Goal: Task Accomplishment & Management: Manage account settings

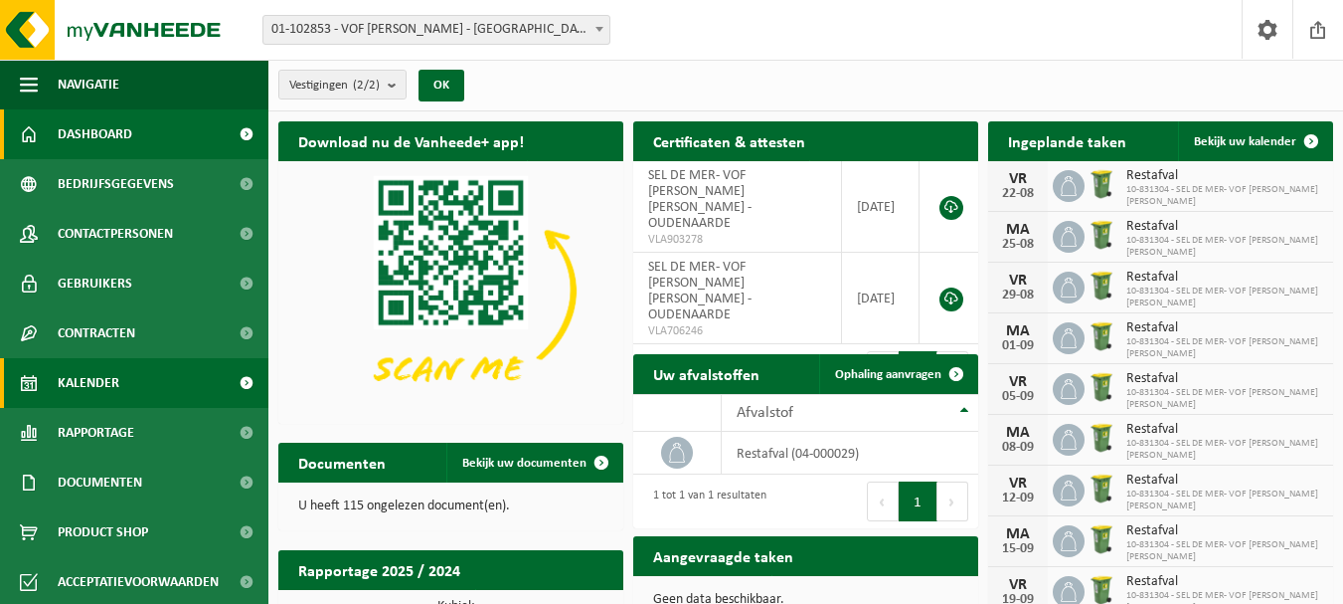
click at [109, 381] on span "Kalender" at bounding box center [89, 383] width 62 height 50
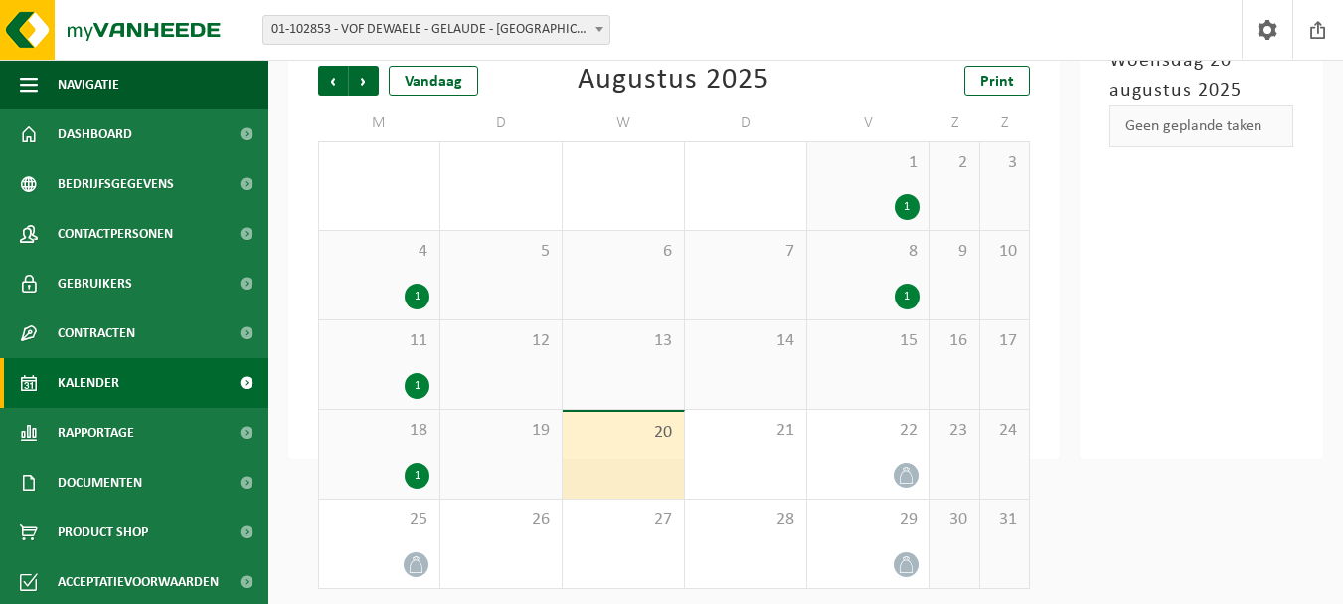
scroll to position [139, 0]
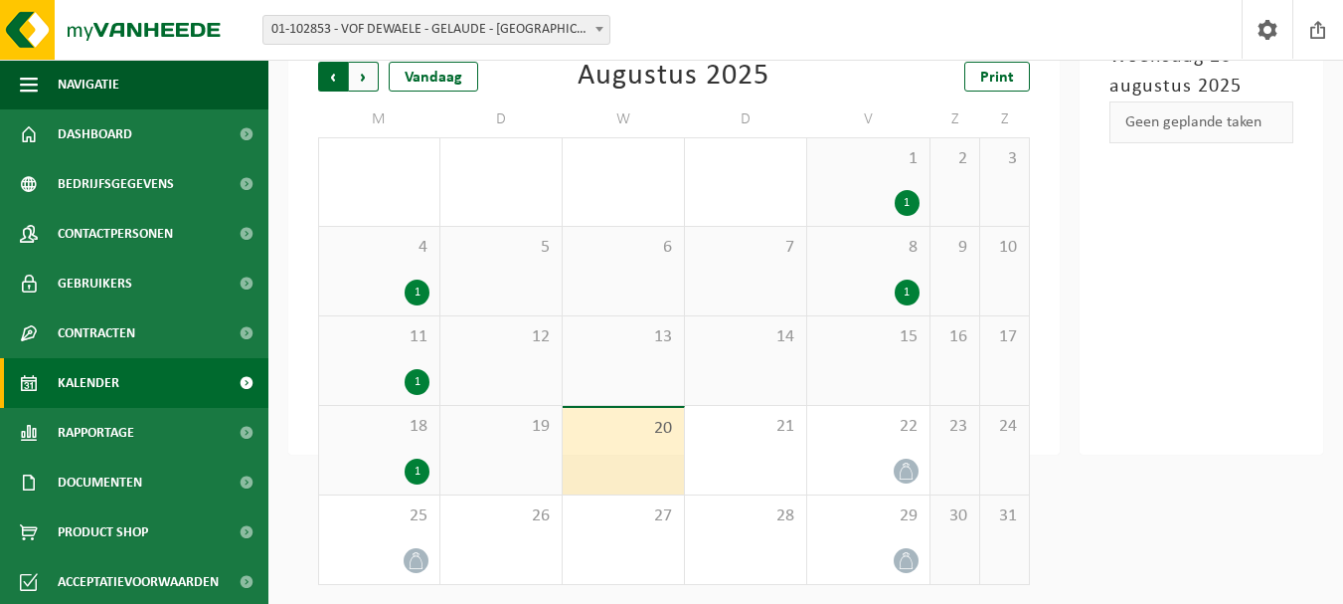
click at [366, 77] on span "Volgende" at bounding box center [364, 77] width 30 height 30
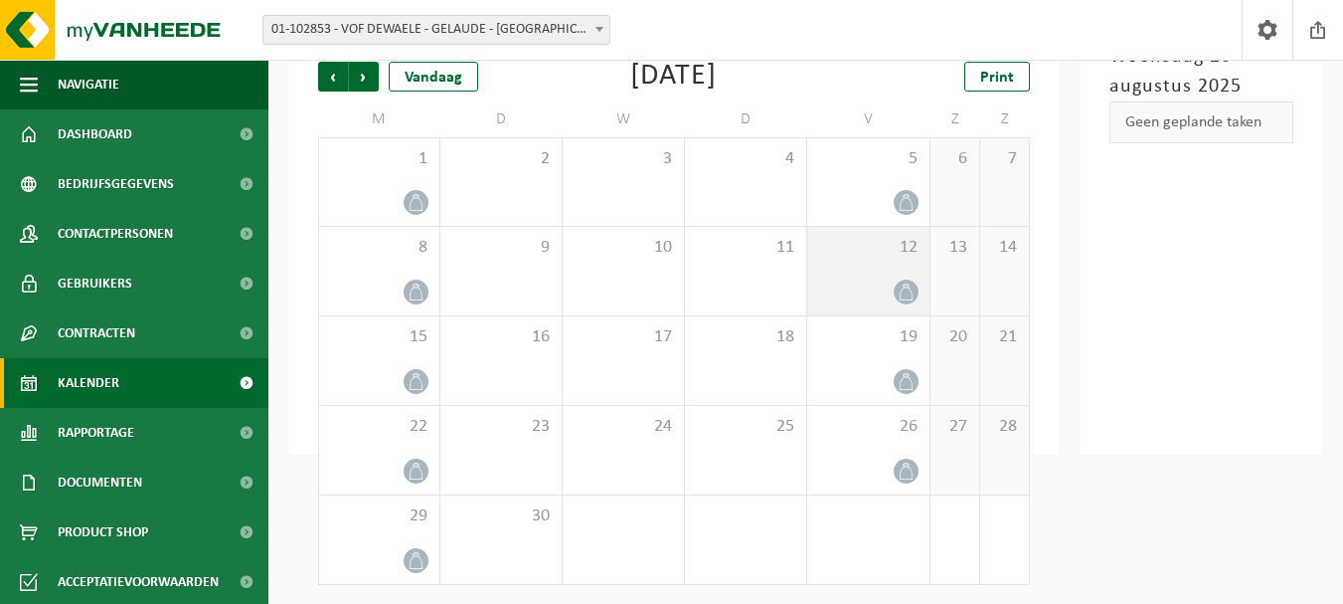
click at [902, 289] on icon at bounding box center [906, 291] width 17 height 17
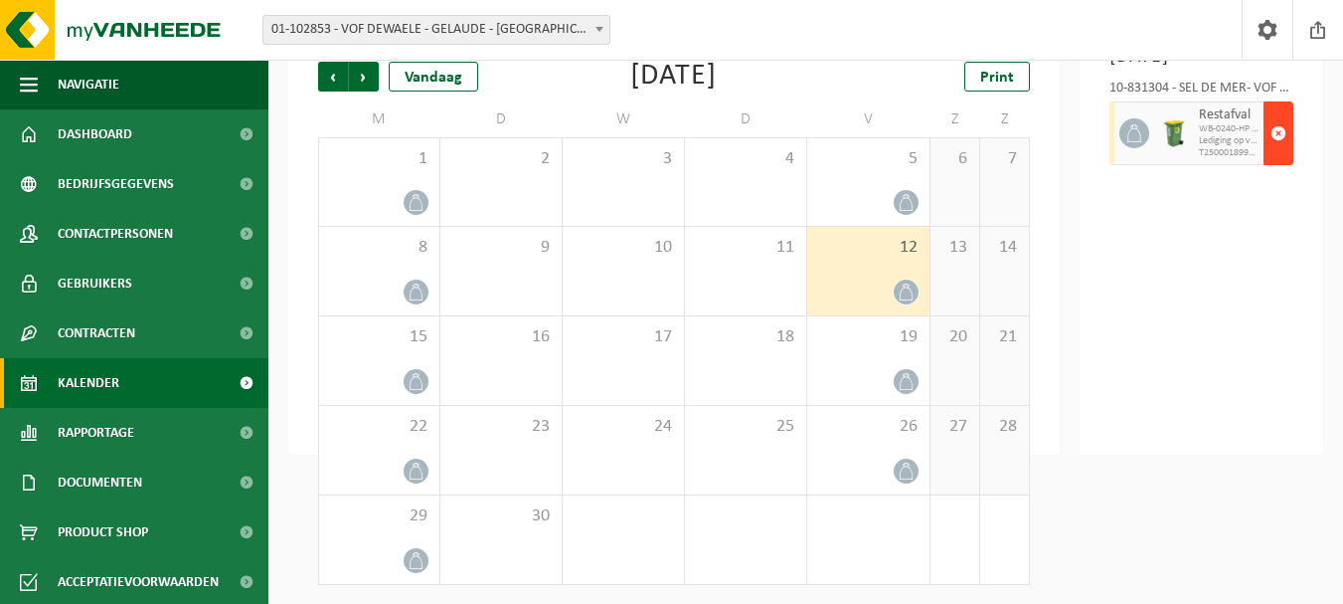
click at [1277, 153] on span "button" at bounding box center [1279, 133] width 16 height 40
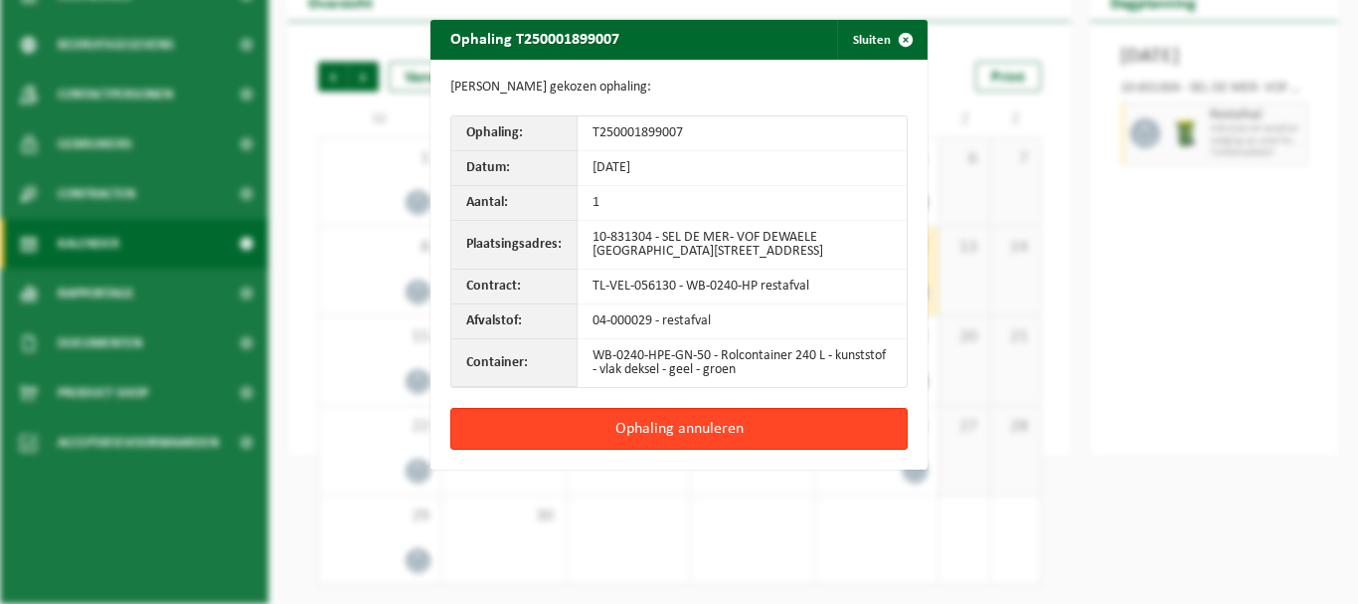
click at [644, 426] on button "Ophaling annuleren" at bounding box center [678, 429] width 457 height 42
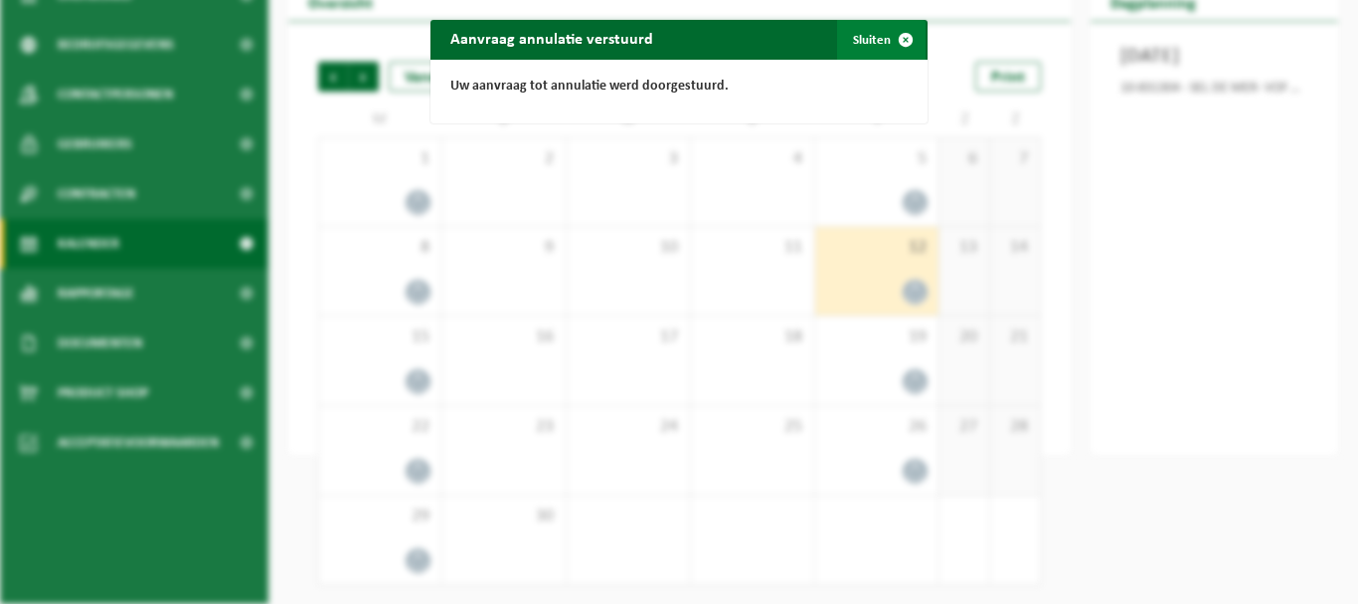
click at [896, 40] on span "button" at bounding box center [906, 40] width 40 height 40
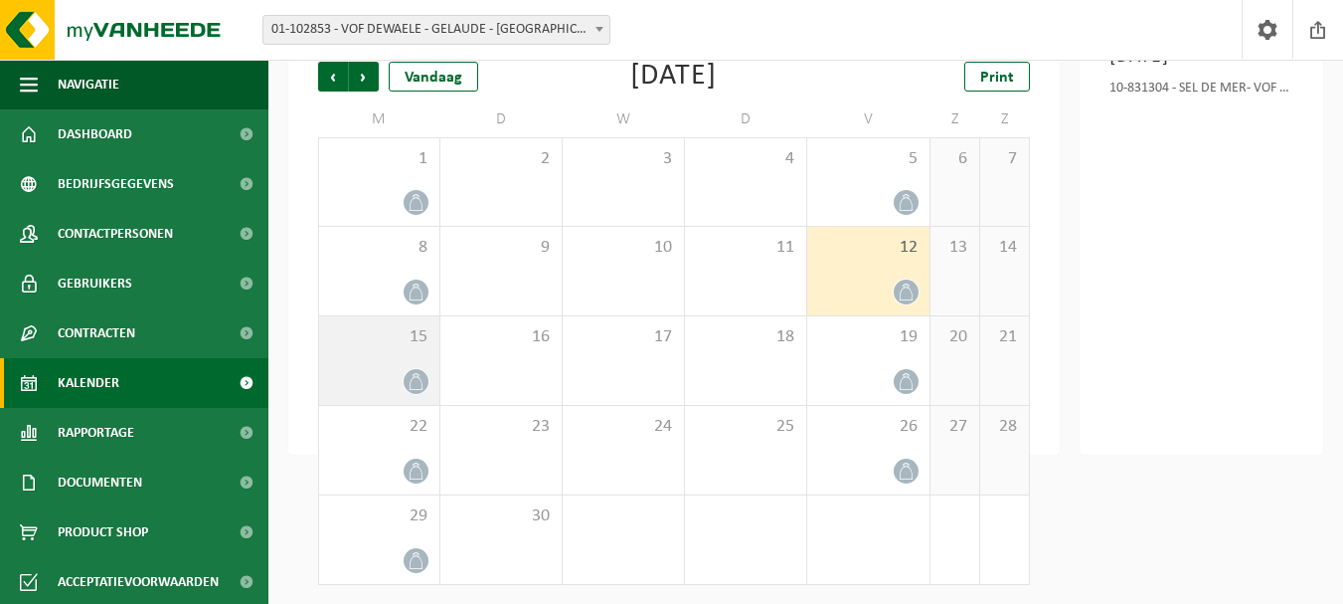
click at [411, 380] on icon at bounding box center [416, 381] width 17 height 17
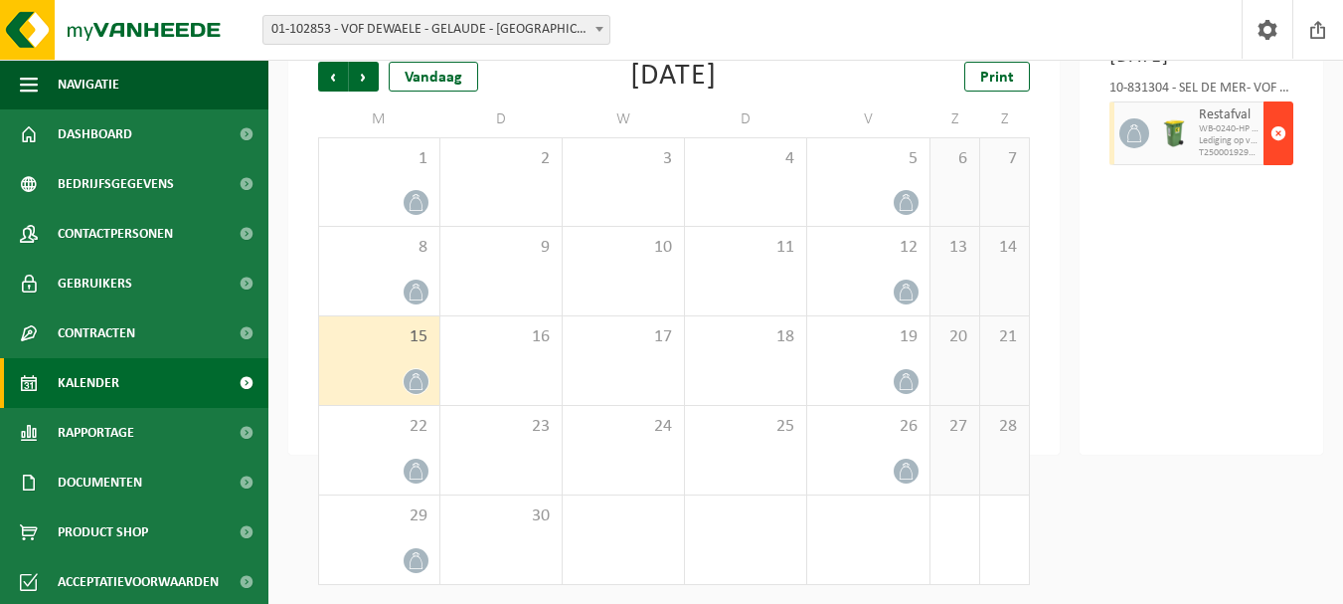
click at [1281, 153] on span "button" at bounding box center [1279, 133] width 16 height 40
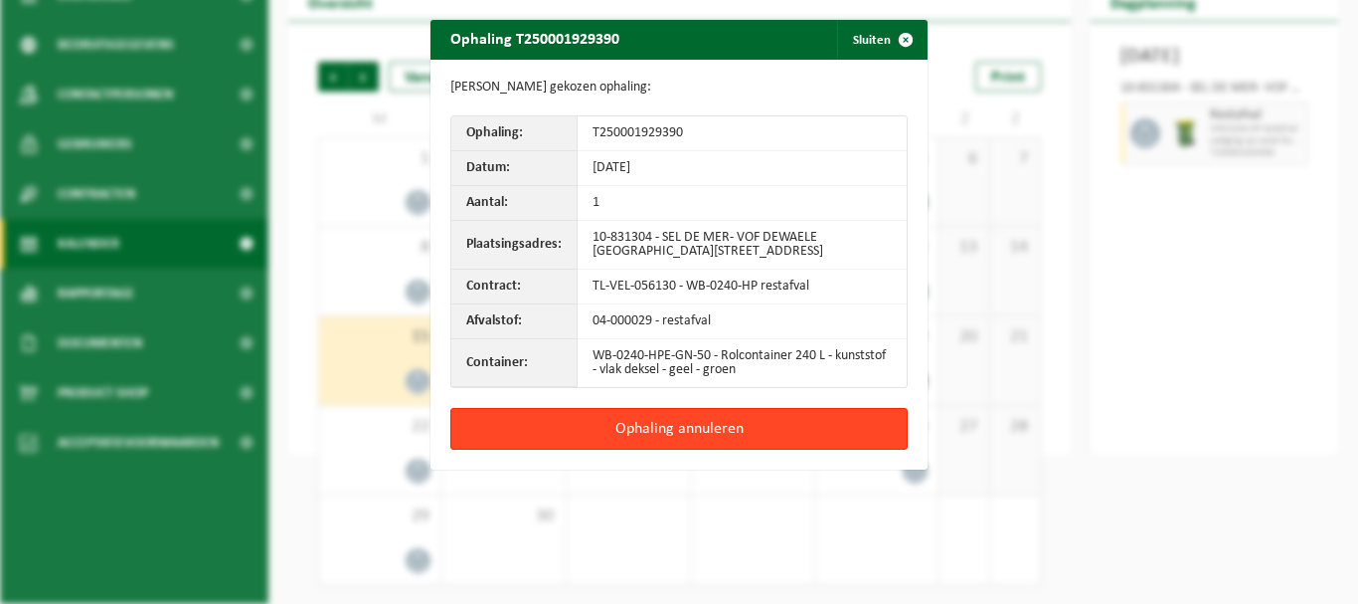
click at [655, 425] on button "Ophaling annuleren" at bounding box center [678, 429] width 457 height 42
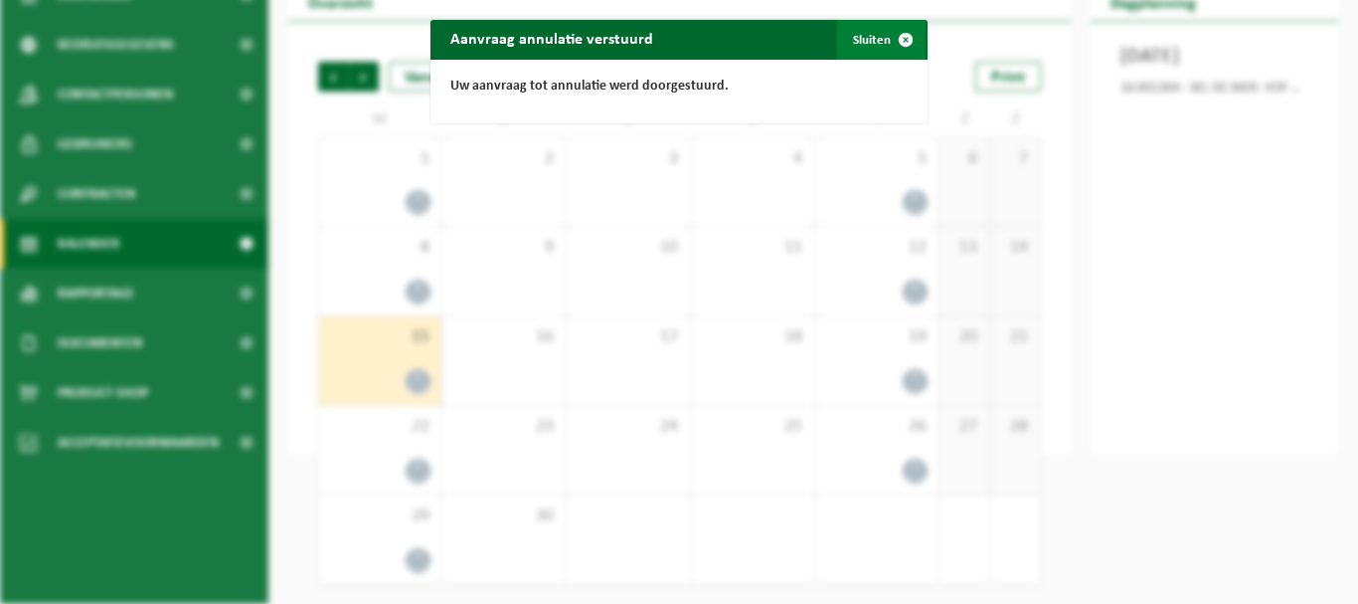
click at [895, 38] on span "button" at bounding box center [906, 40] width 40 height 40
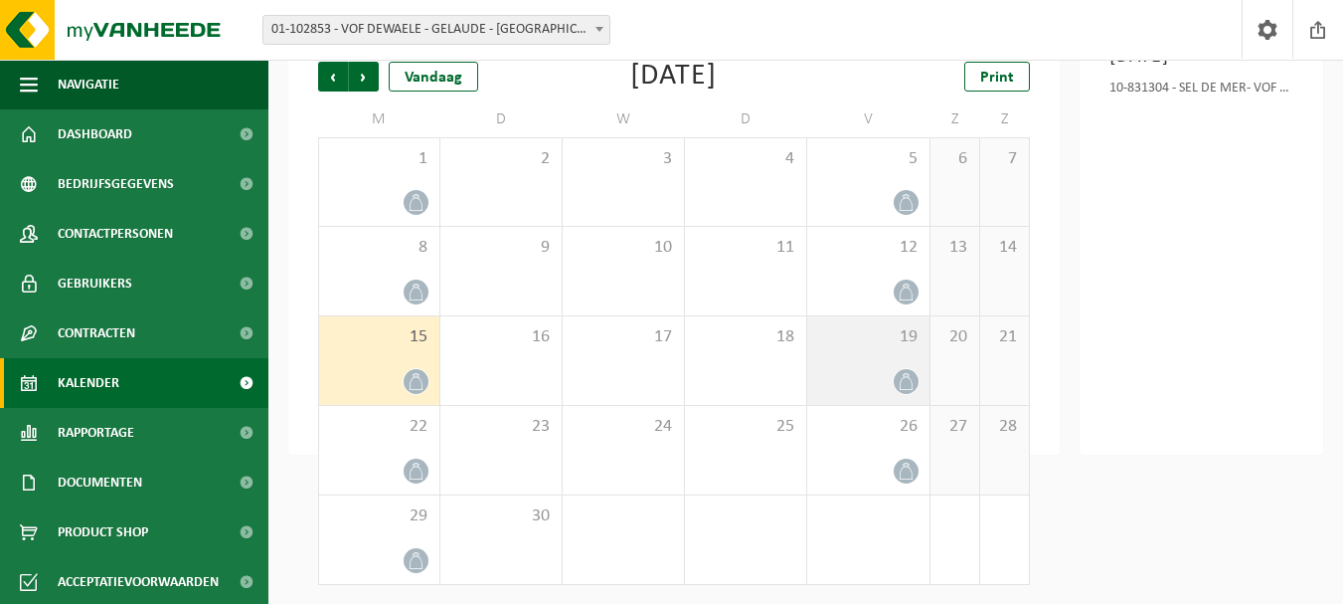
click at [909, 379] on icon at bounding box center [906, 381] width 17 height 17
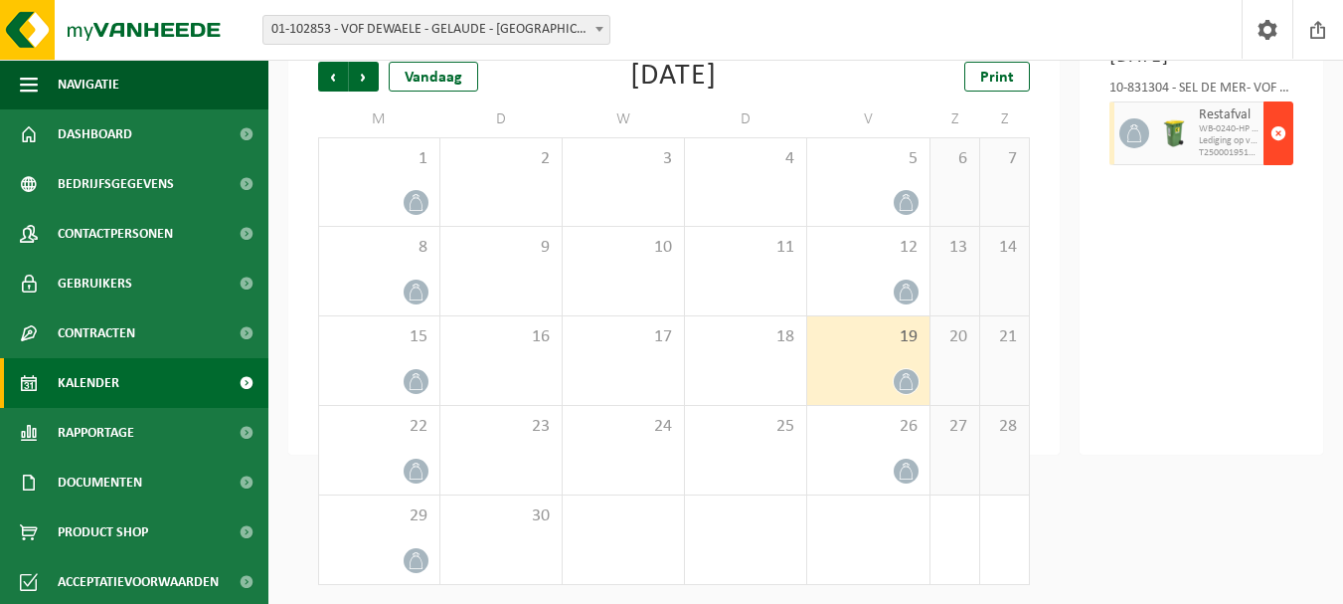
click at [1284, 153] on span "button" at bounding box center [1279, 133] width 16 height 40
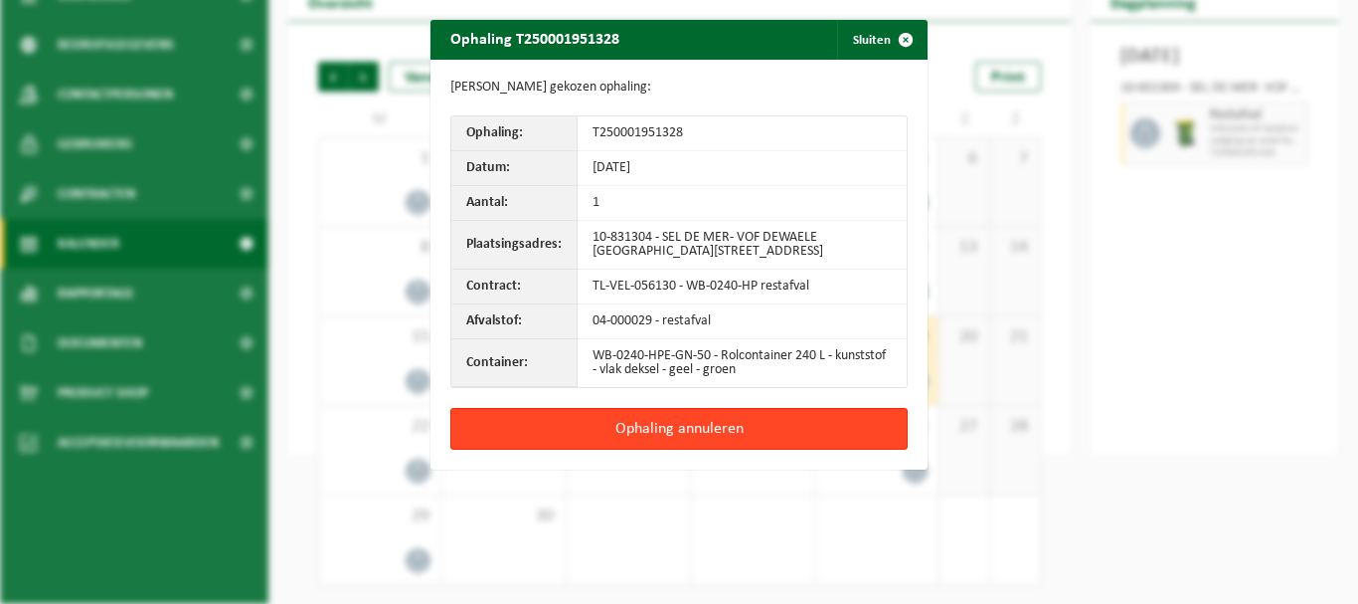
click at [700, 428] on button "Ophaling annuleren" at bounding box center [678, 429] width 457 height 42
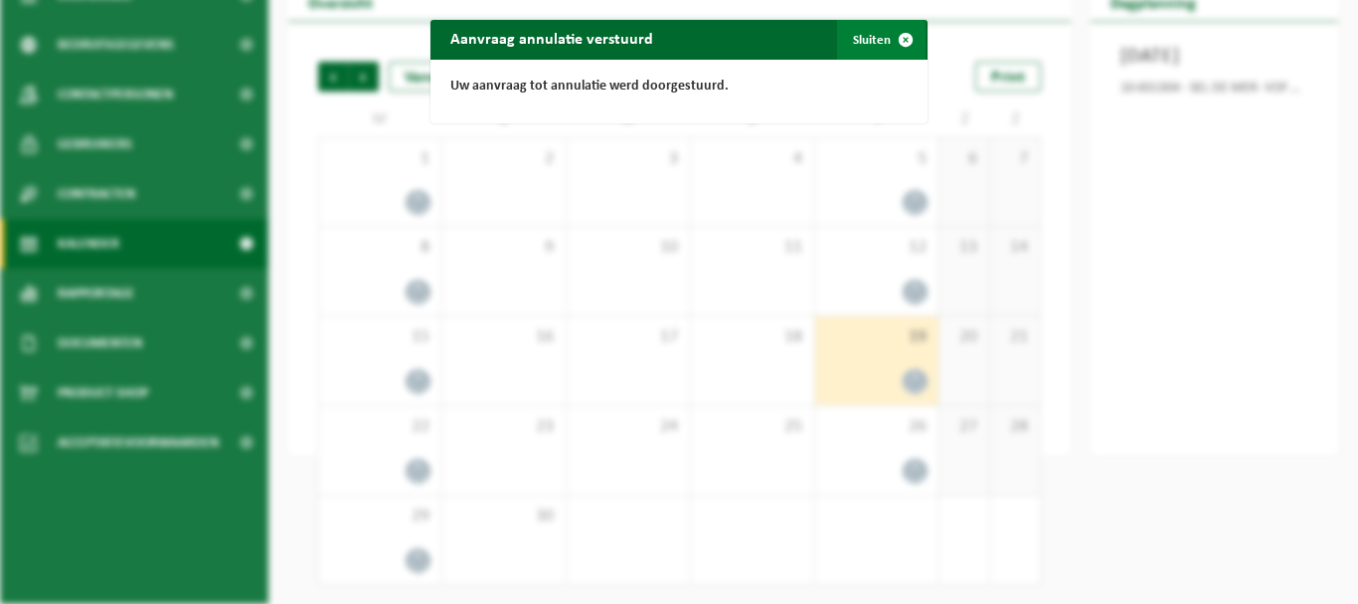
click at [900, 39] on span "button" at bounding box center [906, 40] width 40 height 40
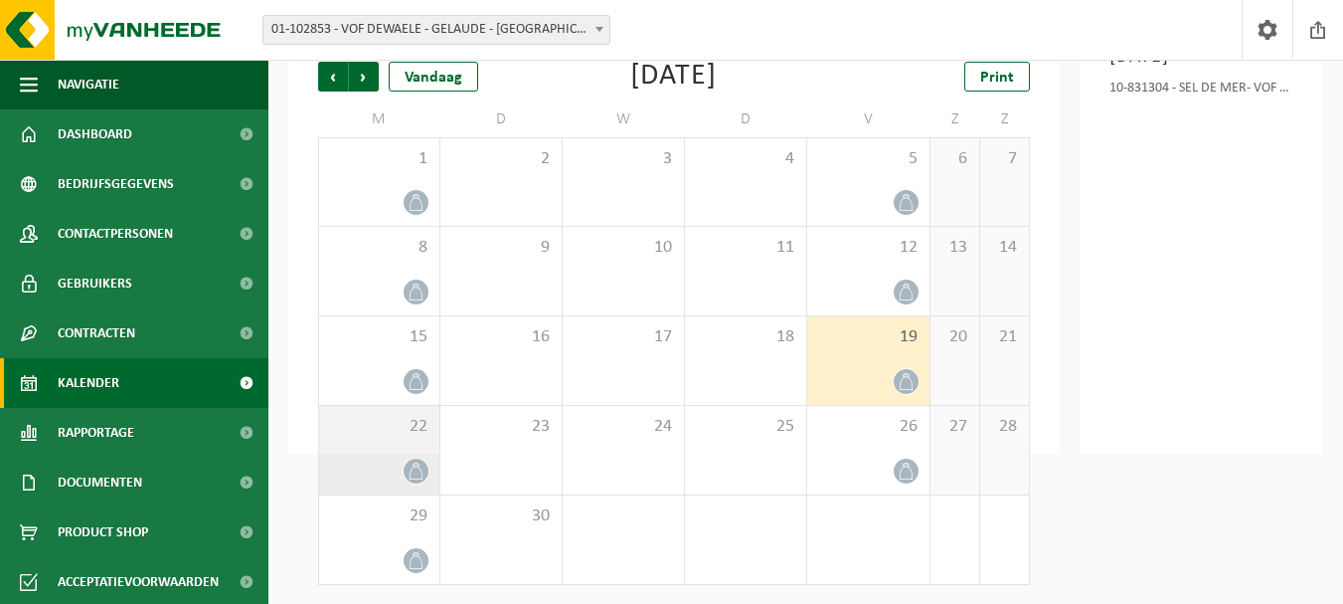
click at [424, 458] on div at bounding box center [416, 470] width 27 height 27
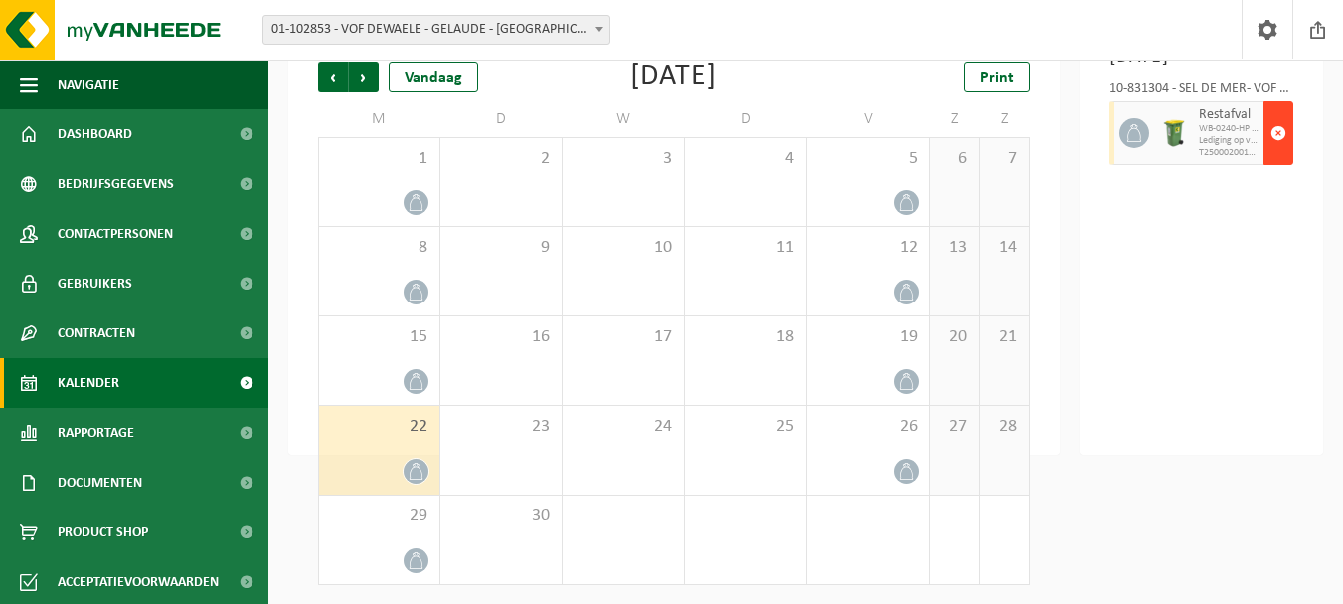
click at [1281, 153] on span "button" at bounding box center [1279, 133] width 16 height 40
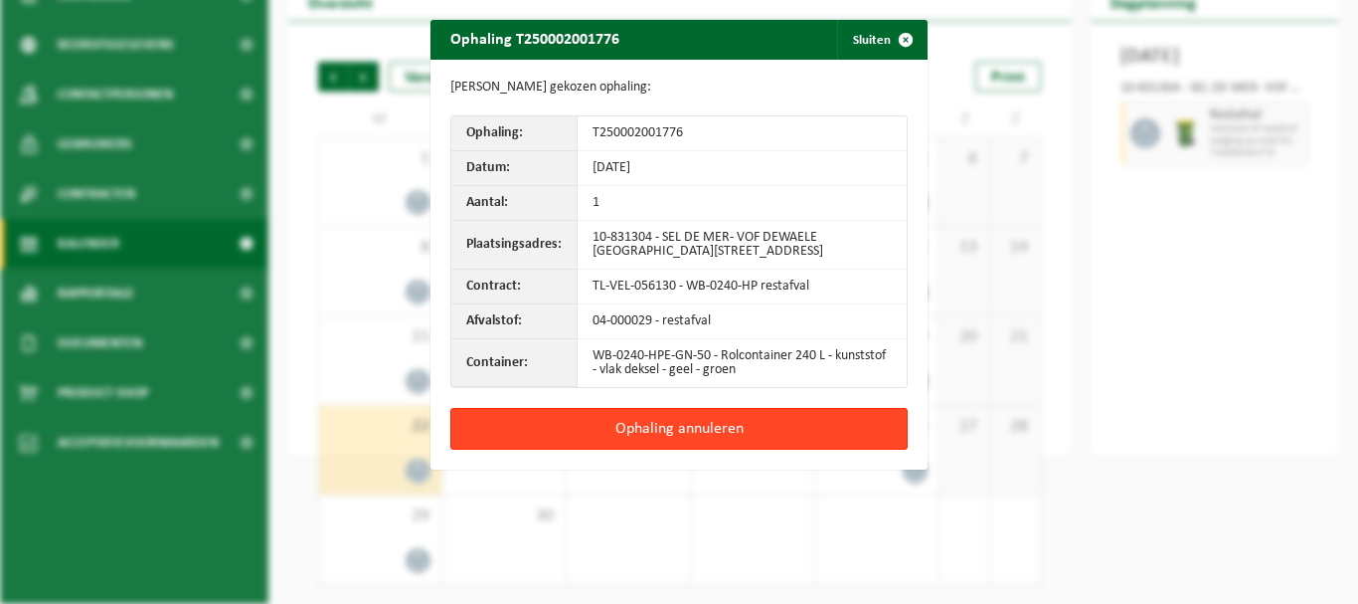
click at [646, 431] on button "Ophaling annuleren" at bounding box center [678, 429] width 457 height 42
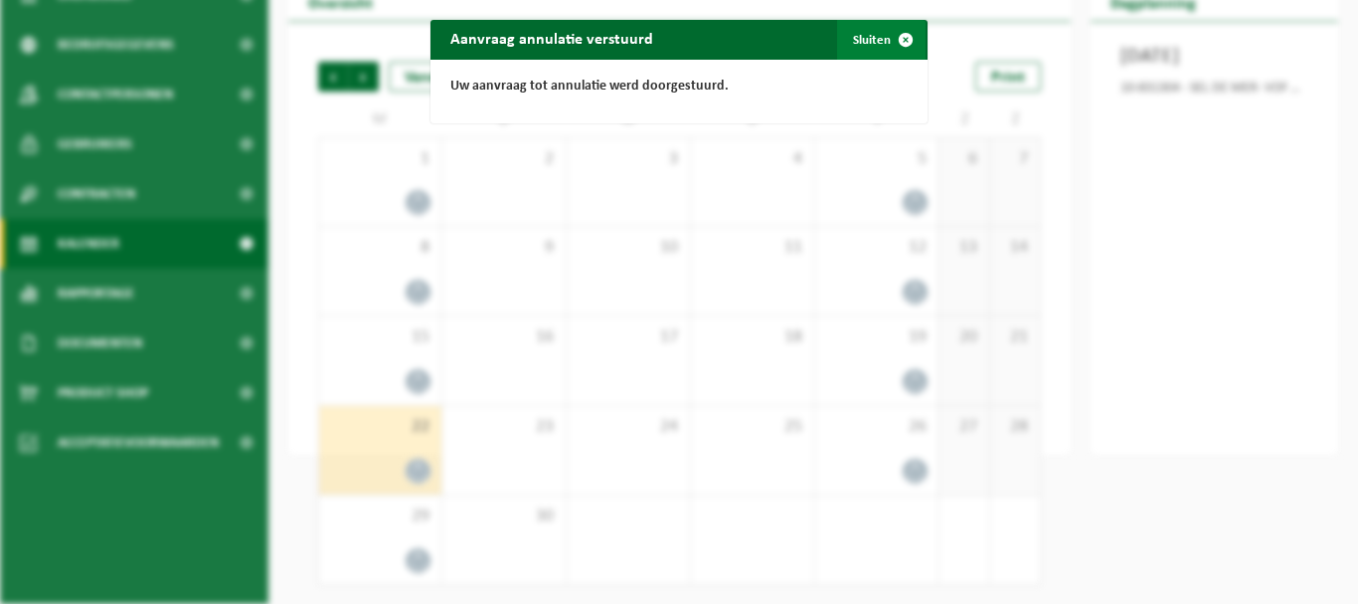
click at [901, 42] on span "button" at bounding box center [906, 40] width 40 height 40
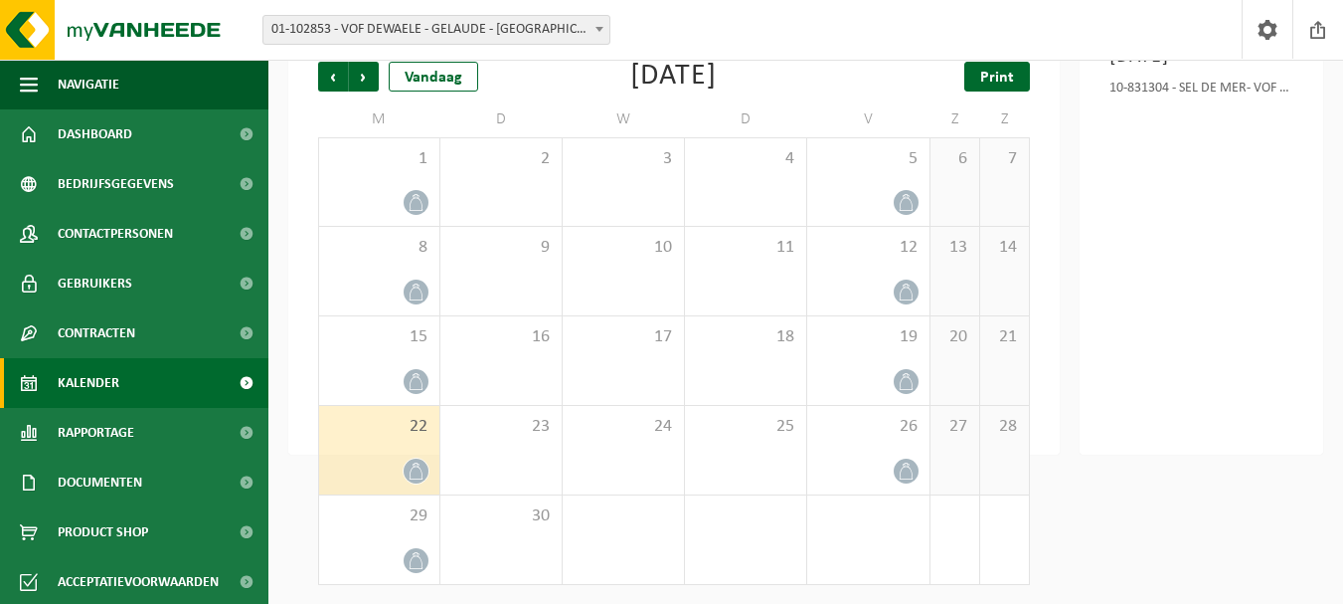
click at [992, 76] on span "Print" at bounding box center [998, 78] width 34 height 16
